Goal: Task Accomplishment & Management: Use online tool/utility

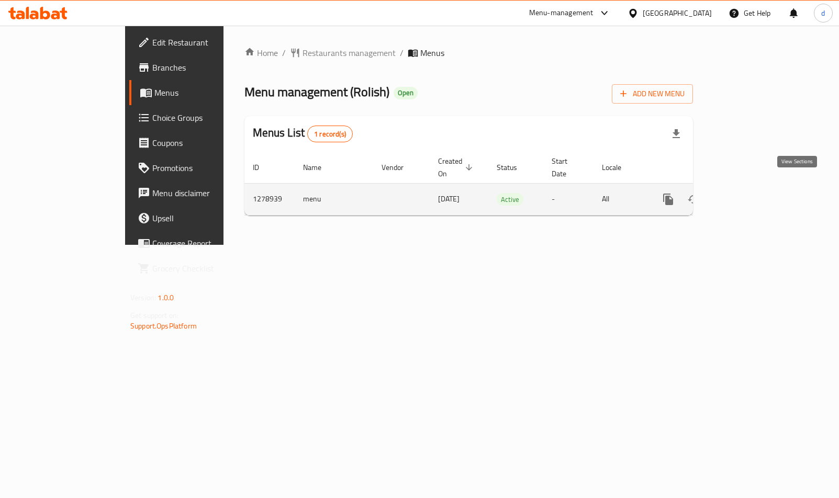
click at [748, 195] on icon "enhanced table" at bounding box center [743, 199] width 9 height 9
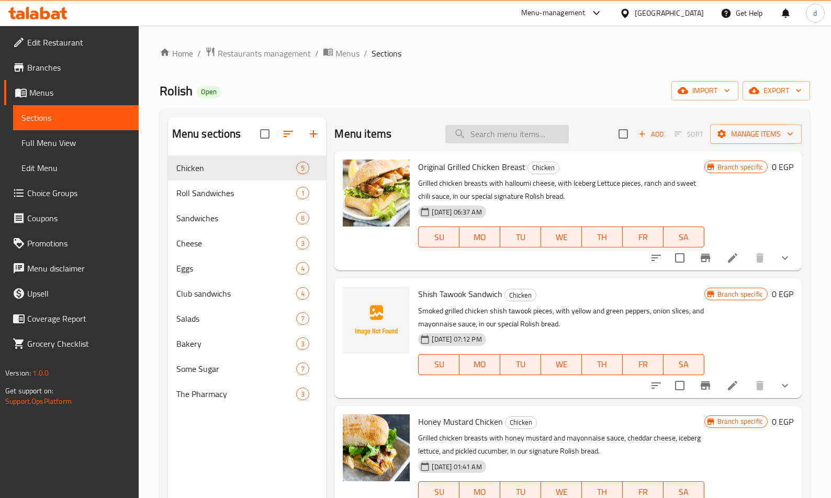
click at [507, 134] on input "search" at bounding box center [506, 134] width 123 height 18
paste input "tuna sandwich"
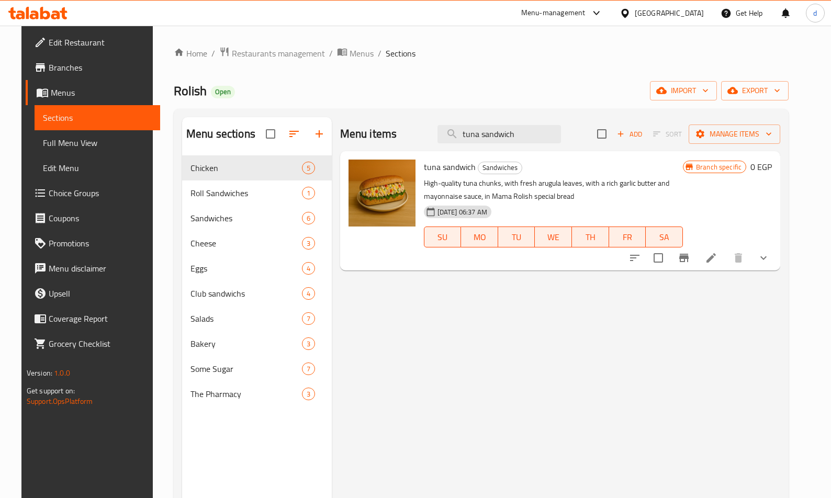
type input "tuna sandwich"
click at [724, 261] on li at bounding box center [710, 258] width 29 height 19
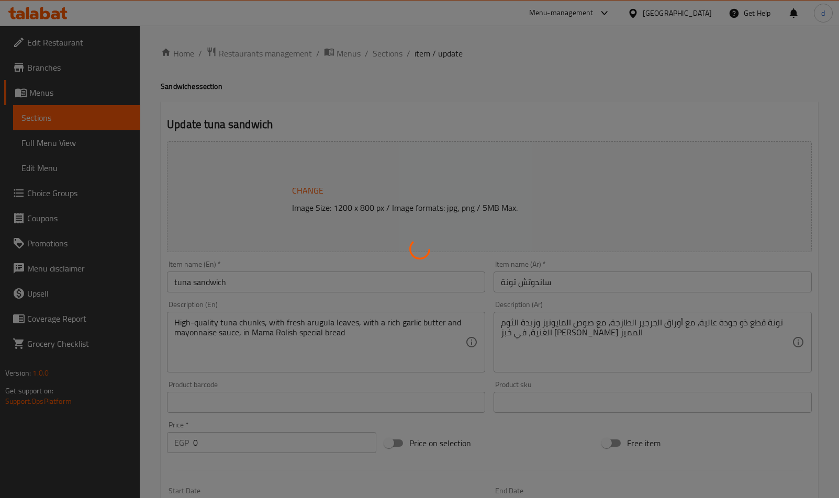
type input "حار"
type input "0"
type input "1"
type input "خبز بني"
type input "0"
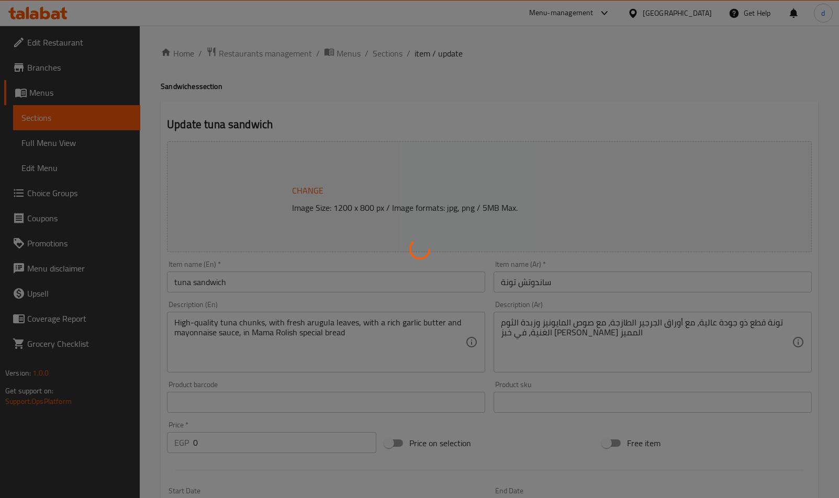
type input "1"
type input "حار"
type input "0"
type input "1"
type input "خبز بني"
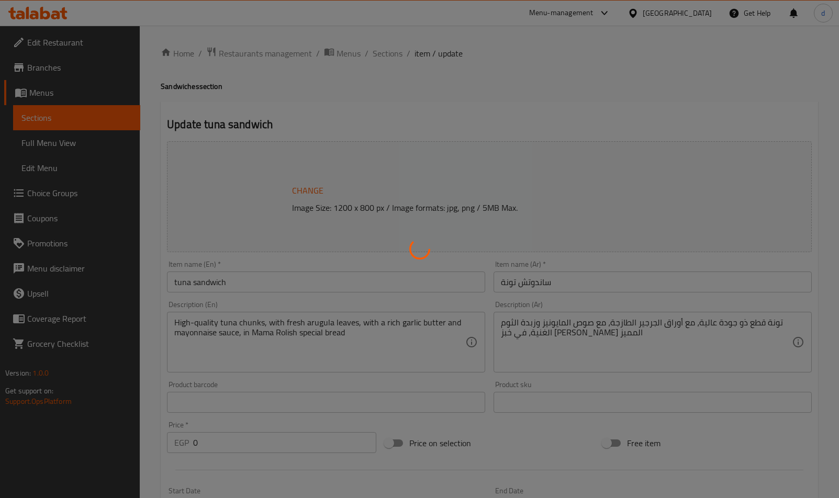
type input "0"
type input "1"
type input "حار"
type input "0"
type input "1"
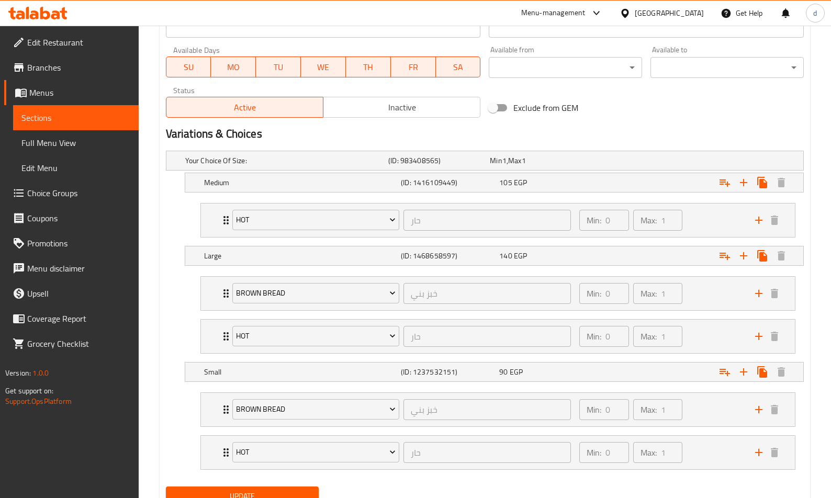
scroll to position [525, 0]
